Goal: Task Accomplishment & Management: Complete application form

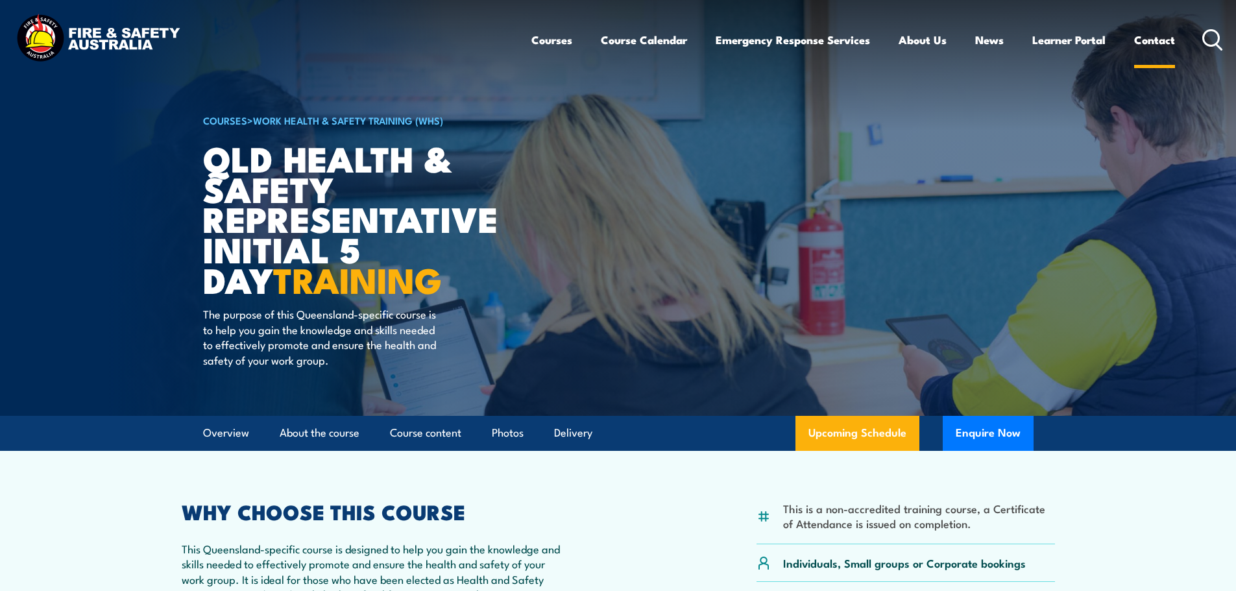
click at [1145, 40] on link "Contact" at bounding box center [1154, 40] width 41 height 34
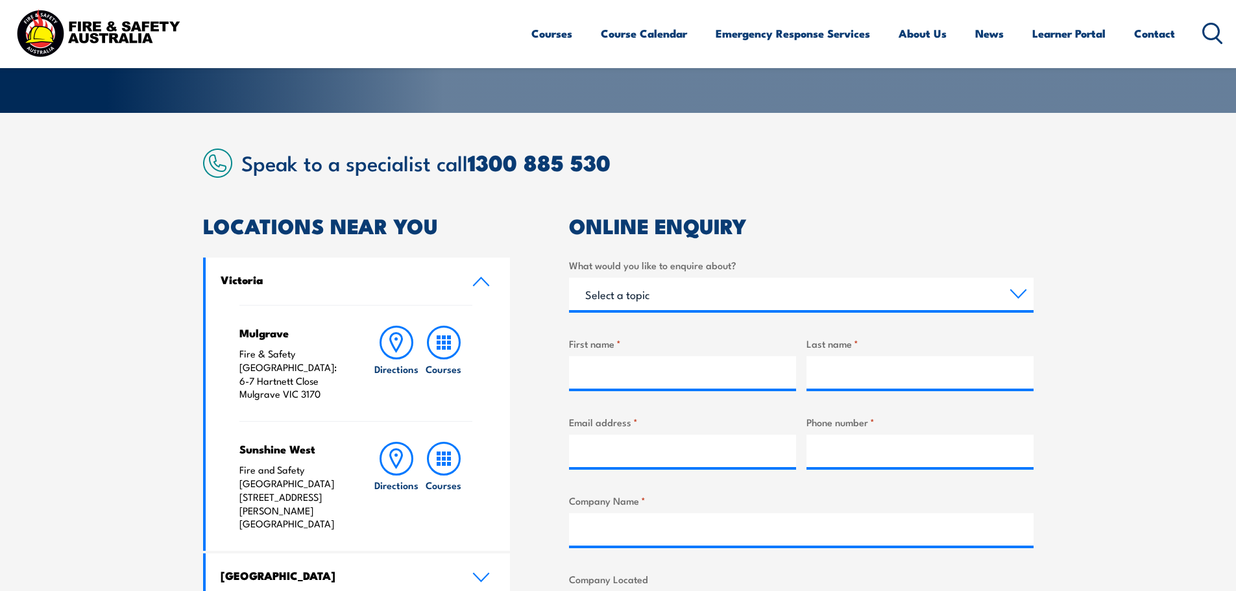
scroll to position [260, 0]
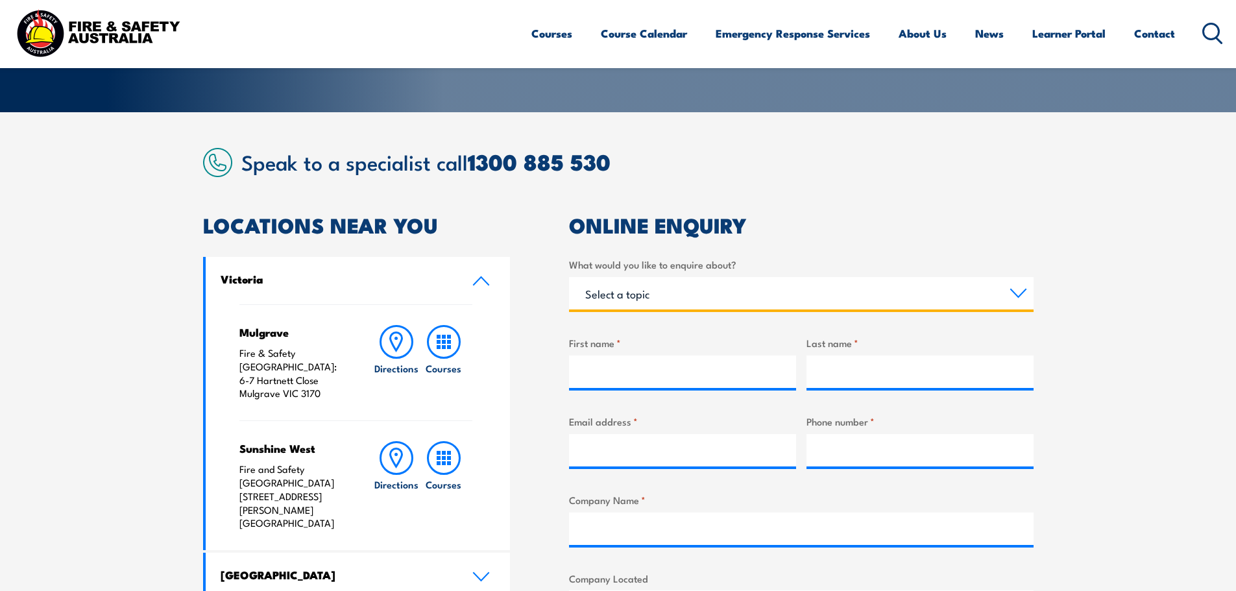
click at [709, 298] on select "Select a topic Training Emergency Response Services General Enquiry" at bounding box center [801, 293] width 465 height 32
select select "Training"
click at [569, 277] on select "Select a topic Training Emergency Response Services General Enquiry" at bounding box center [801, 293] width 465 height 32
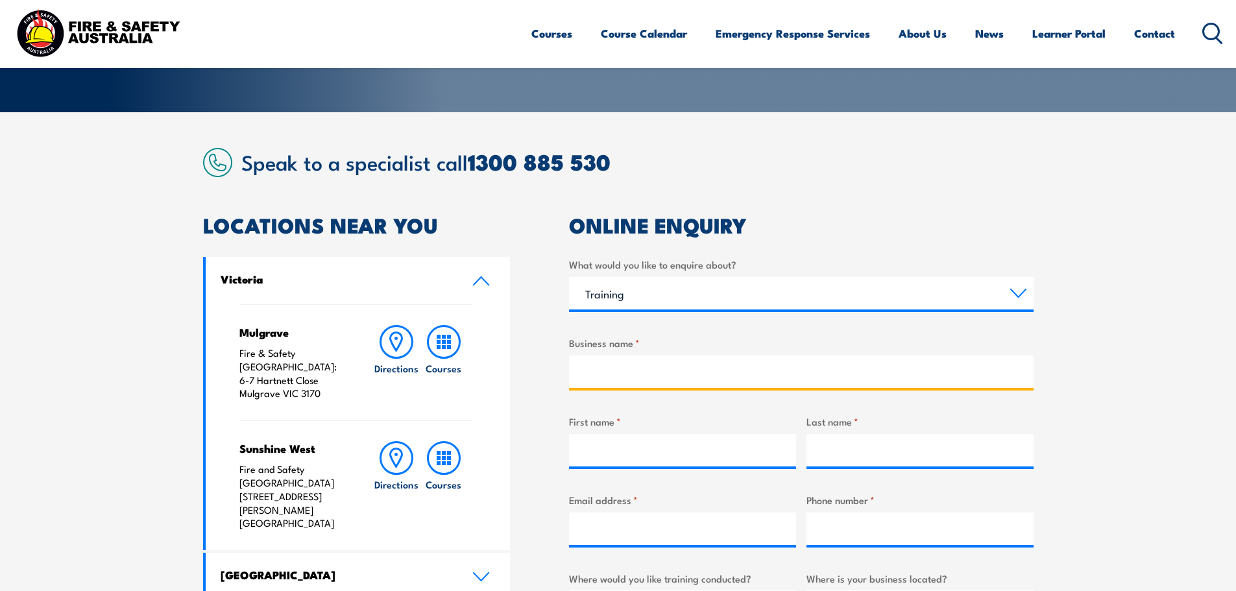
click at [635, 379] on input "Business name *" at bounding box center [801, 372] width 465 height 32
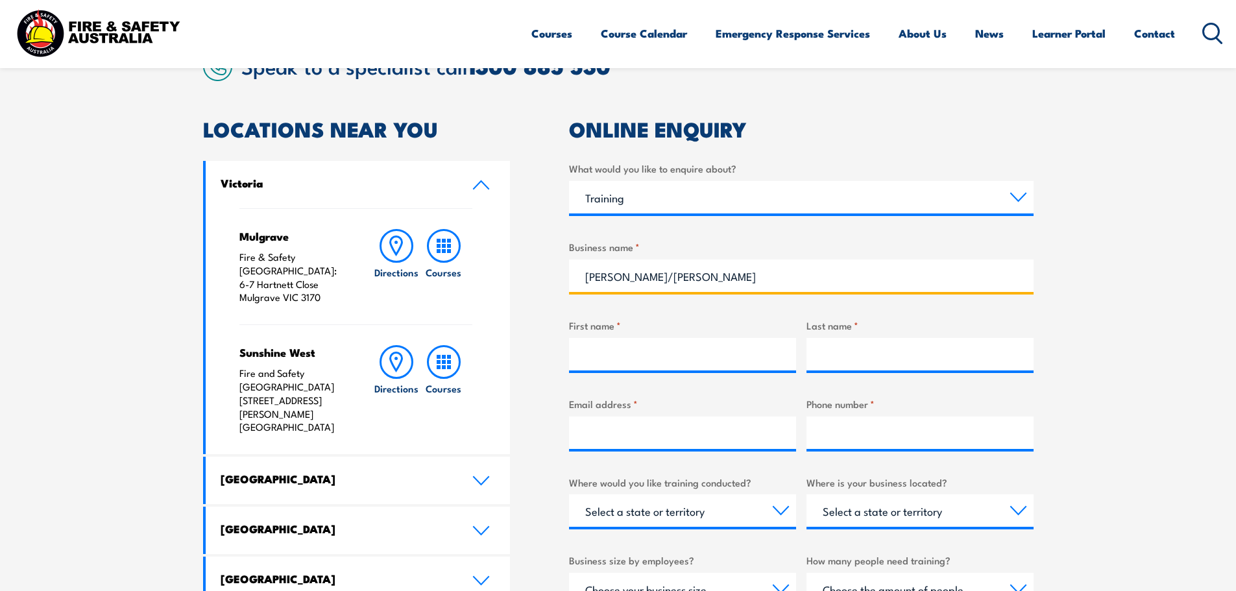
scroll to position [324, 0]
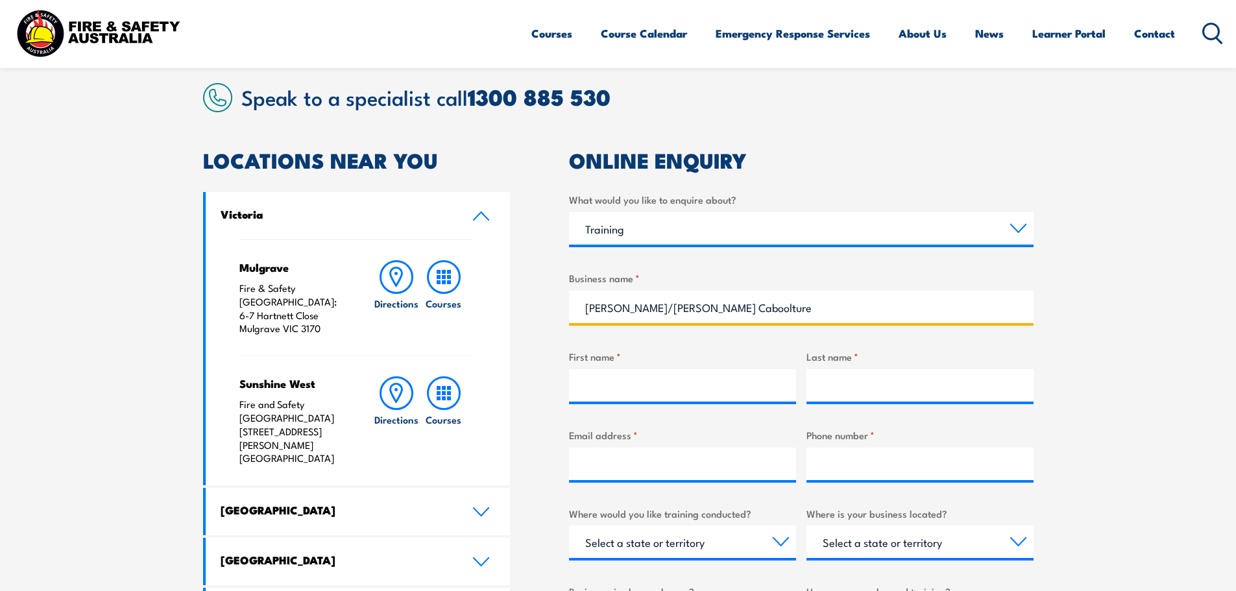
type input "[PERSON_NAME]/[PERSON_NAME] Caboolture"
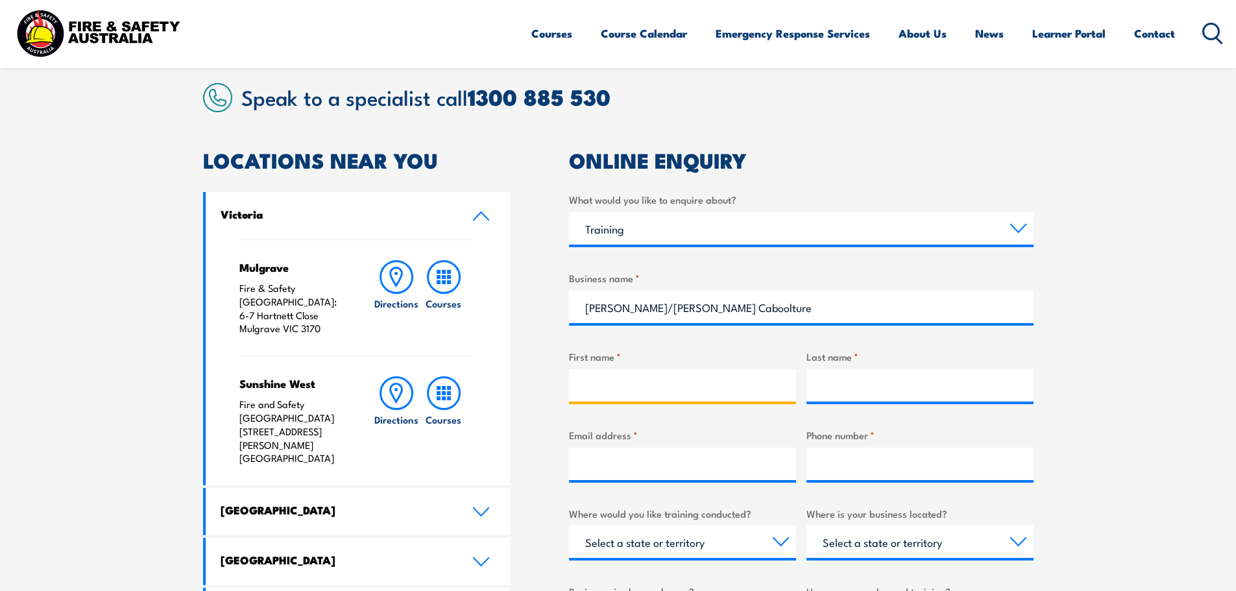
click at [620, 386] on input "First name *" at bounding box center [682, 385] width 227 height 32
type input "[PERSON_NAME]"
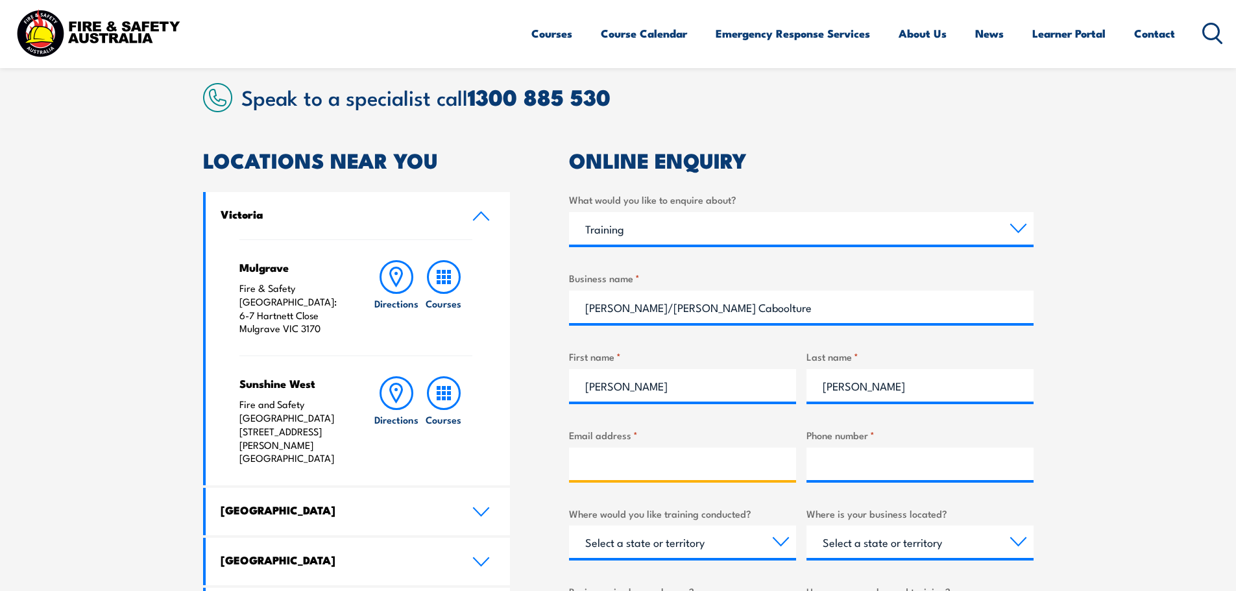
type input "[EMAIL_ADDRESS][DOMAIN_NAME]"
type input "0460333848"
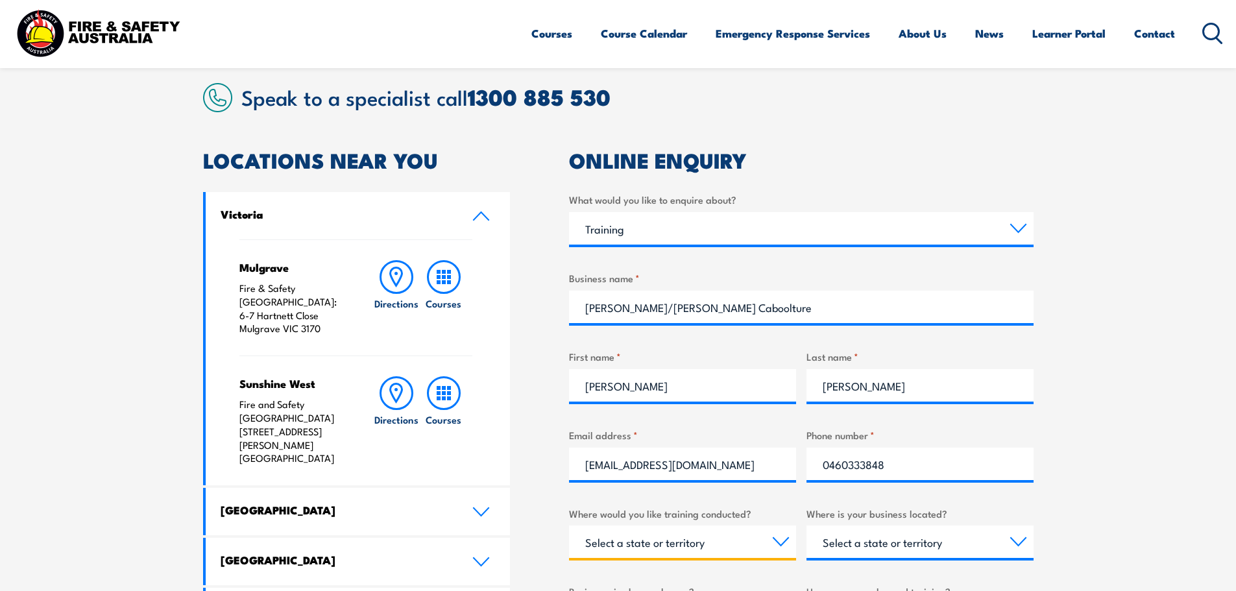
select select "QLD"
click at [742, 465] on input "[EMAIL_ADDRESS][DOMAIN_NAME]" at bounding box center [682, 464] width 227 height 32
drag, startPoint x: 742, startPoint y: 465, endPoint x: 559, endPoint y: 461, distance: 183.1
click at [559, 461] on div "LOCATIONS NEAR YOU [GEOGRAPHIC_DATA][PERSON_NAME] Fire & Safety [GEOGRAPHIC_DAT…" at bounding box center [618, 528] width 831 height 754
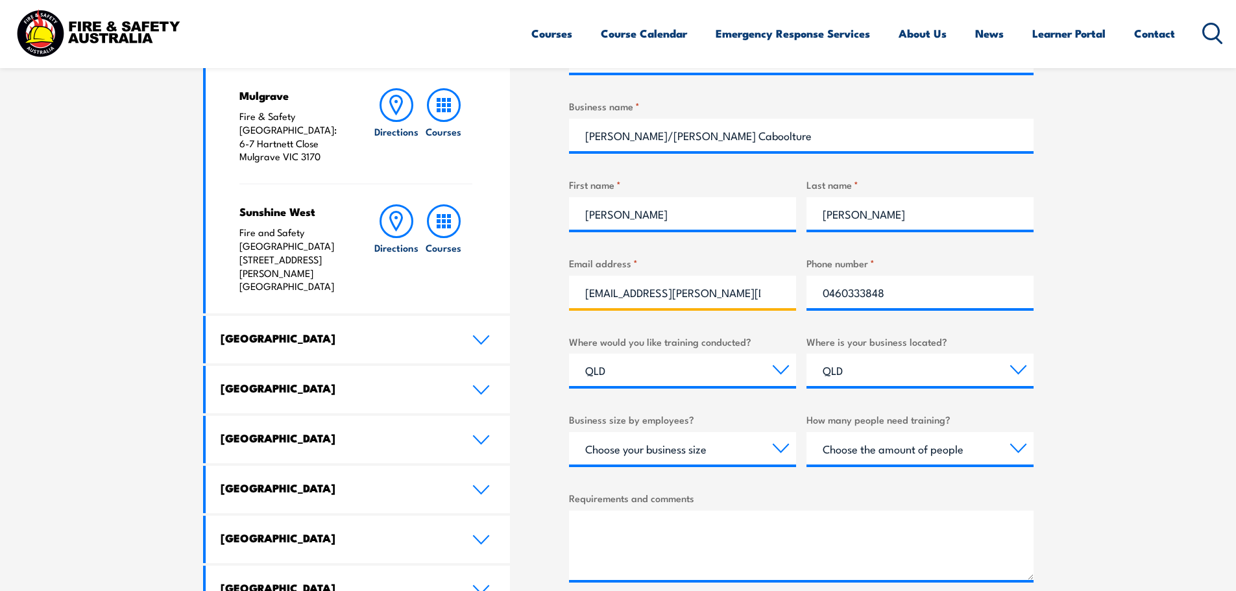
scroll to position [519, 0]
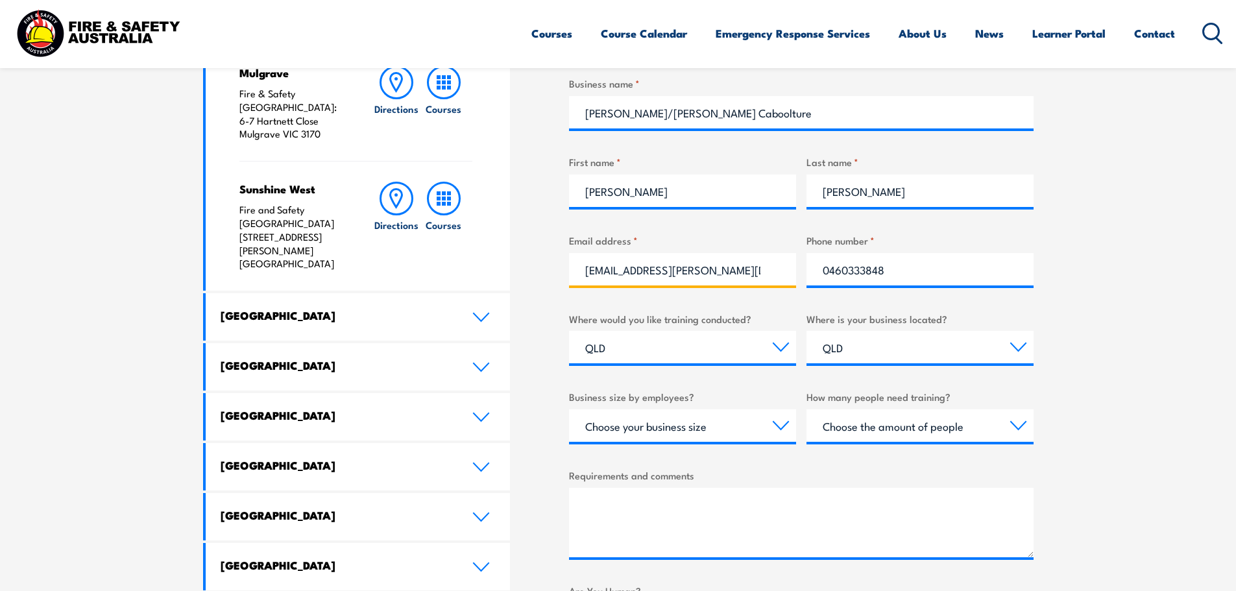
type input "[EMAIL_ADDRESS][PERSON_NAME][DOMAIN_NAME]"
click at [782, 423] on select "Choose your business size 1 to 19 20 to 199 200+" at bounding box center [682, 425] width 227 height 32
select select "20 to 199"
click at [569, 409] on select "Choose your business size 1 to 19 20 to 199 200+" at bounding box center [682, 425] width 227 height 32
click at [1018, 425] on select "Choose the amount of people 1 to 4 5 to 19 20+" at bounding box center [920, 425] width 227 height 32
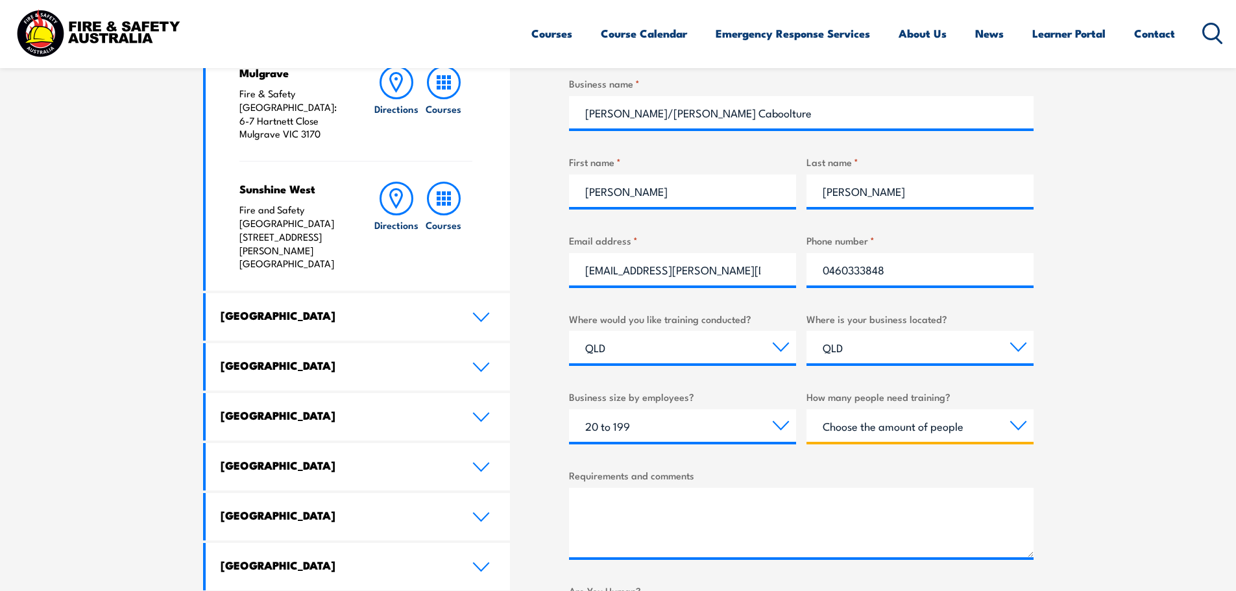
select select "1 to 4"
click at [807, 409] on select "Choose the amount of people 1 to 4 5 to 19 20+" at bounding box center [920, 425] width 227 height 32
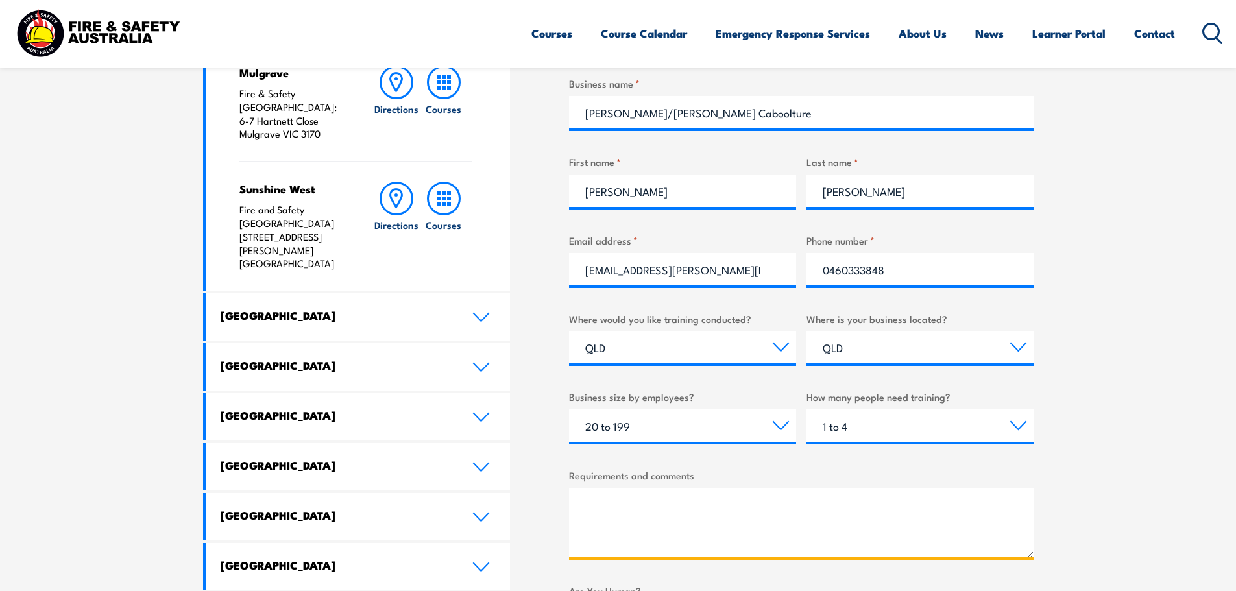
click at [621, 511] on textarea "Requirements and comments" at bounding box center [801, 522] width 465 height 69
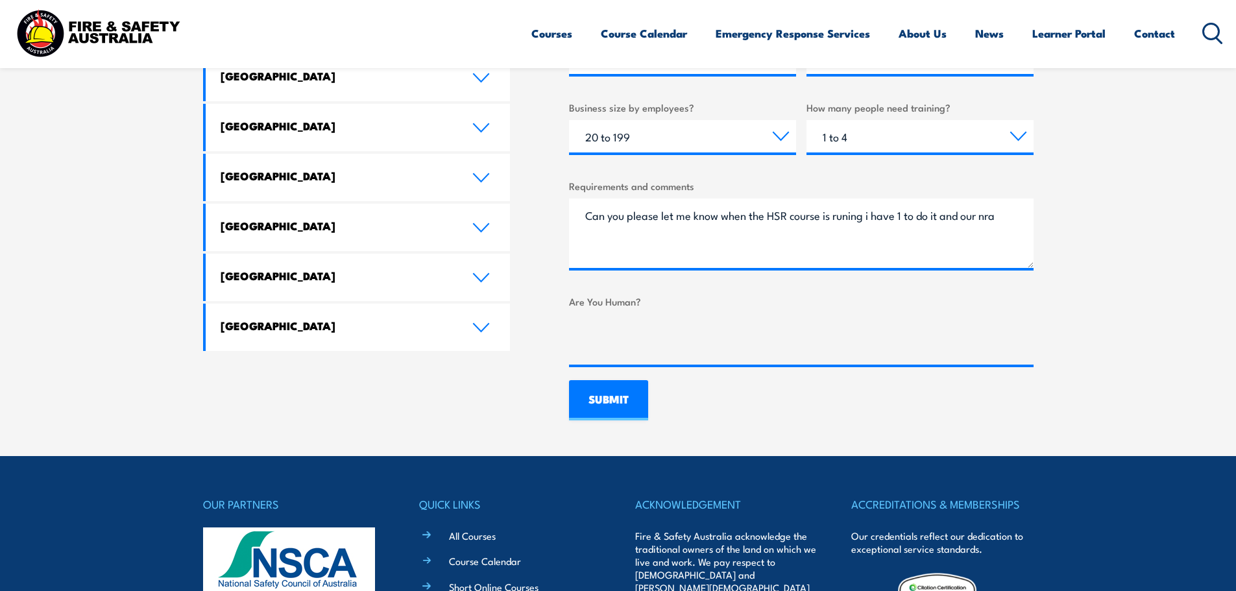
scroll to position [714, 0]
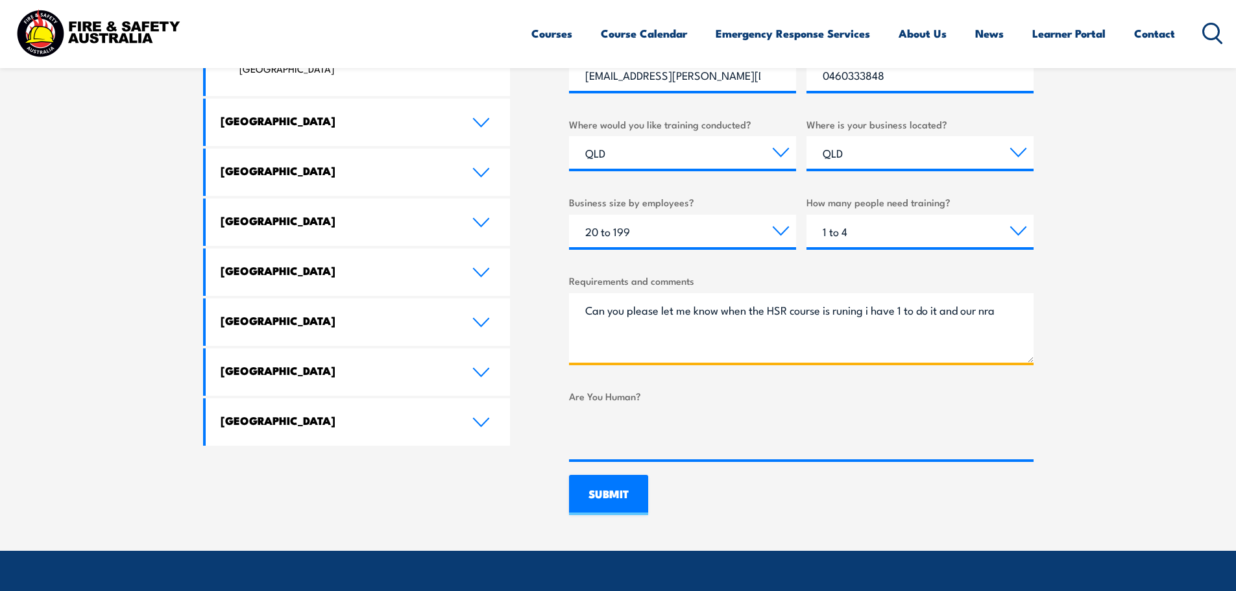
click at [617, 336] on textarea "Can you please let me know when the HSR course is runing i have 1 to do it and …" at bounding box center [801, 327] width 465 height 69
click at [872, 310] on textarea "Can you please let me know when the HSR course is runing i have 1 to do it and …" at bounding box center [801, 327] width 465 height 69
click at [743, 339] on textarea "Can you please let me know when the HSR course is runing I have 1 to do it and …" at bounding box center [801, 327] width 465 height 69
click at [726, 315] on textarea "Can you please let me know when the HSR course is runing I have 1 to do it and …" at bounding box center [801, 327] width 465 height 69
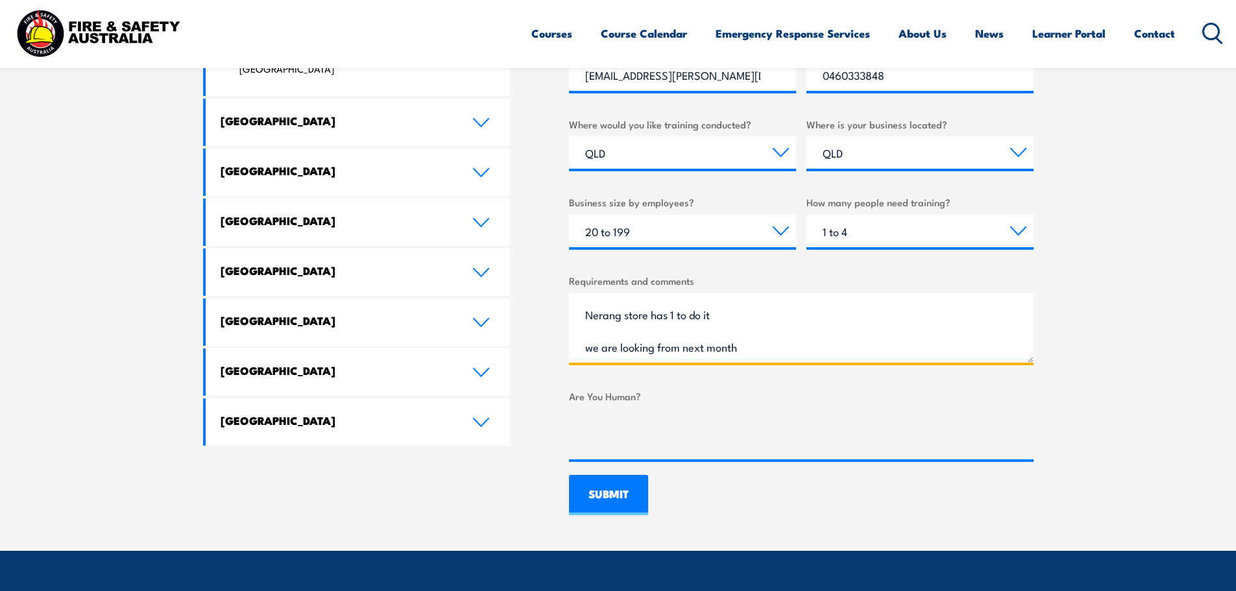
click at [744, 318] on textarea "Can you please let me know when the HSR course is runing I have 1 to do it and …" at bounding box center [801, 327] width 465 height 69
click at [657, 313] on textarea "Can you please let me know when the HSR course is runing I have 1 to do it and …" at bounding box center [801, 327] width 465 height 69
click at [796, 310] on textarea "Can you please let me know when the HSR course is runing I have 1 to do it and …" at bounding box center [801, 327] width 465 height 69
click at [808, 318] on textarea "Can you please let me know when the HSR course is runing I have 1 to do it and …" at bounding box center [801, 327] width 465 height 69
click at [847, 324] on textarea "Can you please let me know when the HSR course is runing I have 1 to do it and …" at bounding box center [801, 327] width 465 height 69
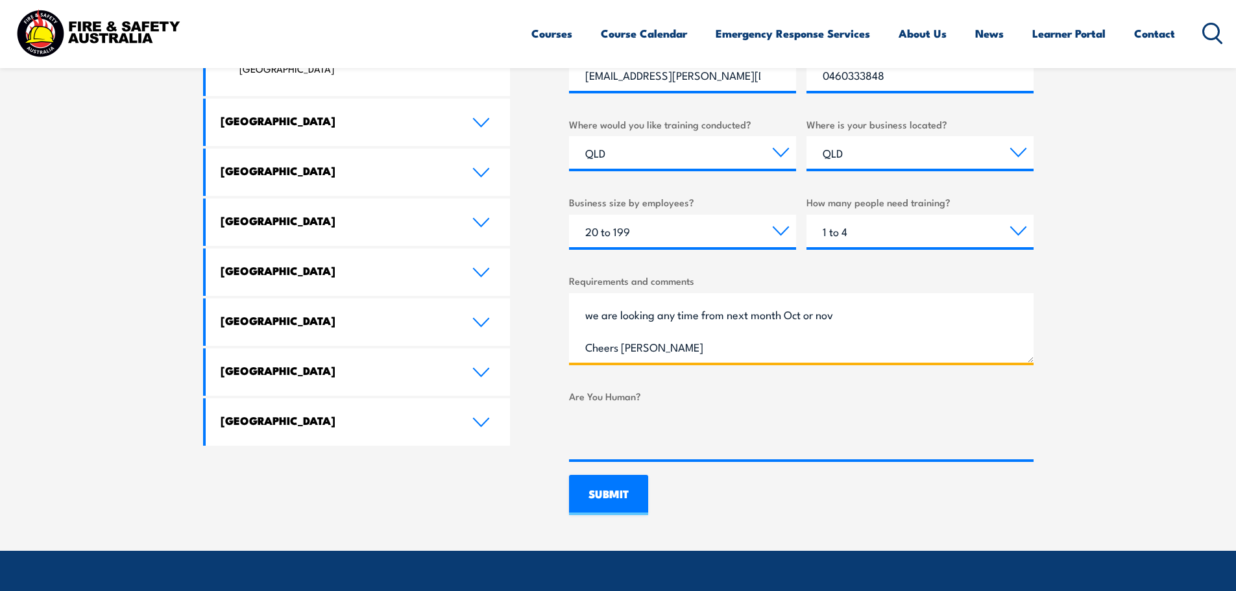
type textarea "Can you please let me know when the HSR course is runing I have 1 to do it and …"
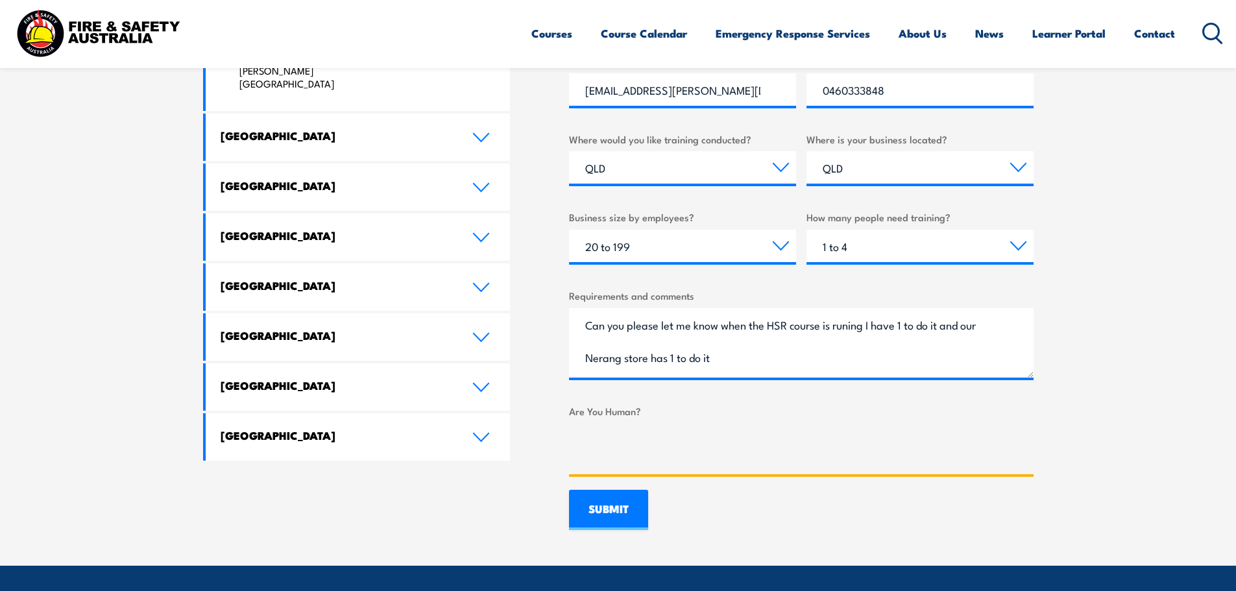
scroll to position [779, 0]
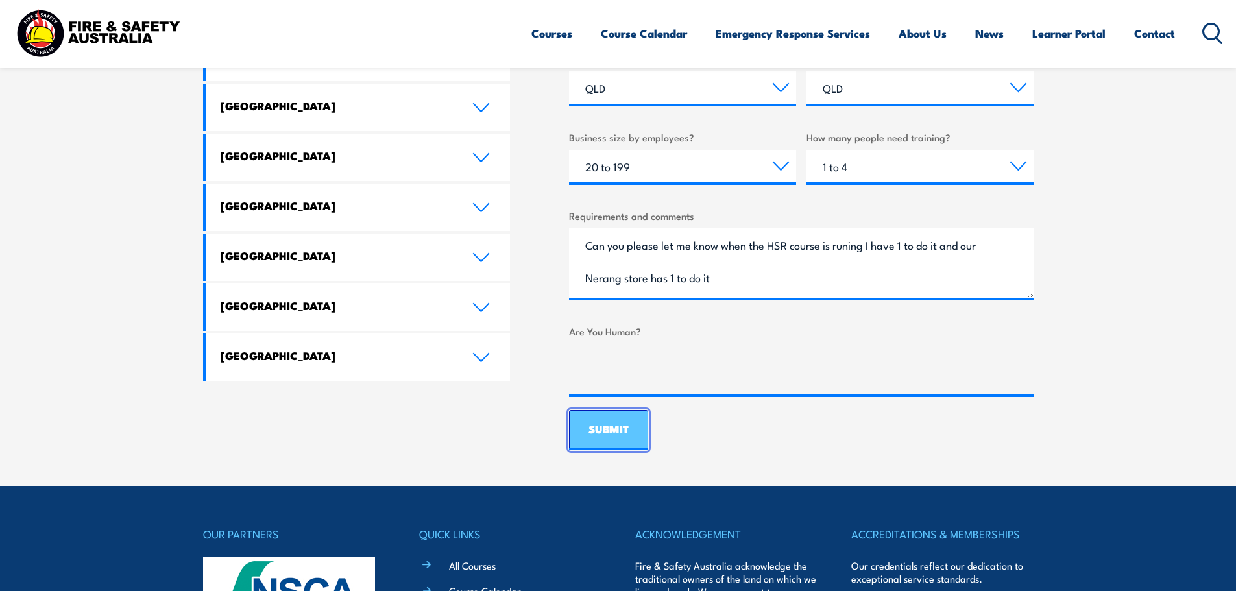
click at [615, 427] on input "SUBMIT" at bounding box center [608, 430] width 79 height 40
